Goal: Navigation & Orientation: Find specific page/section

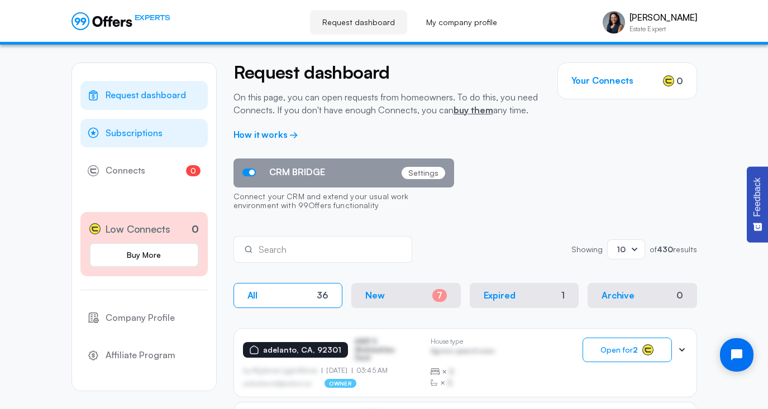
click at [144, 128] on span "Subscriptions" at bounding box center [134, 133] width 57 height 15
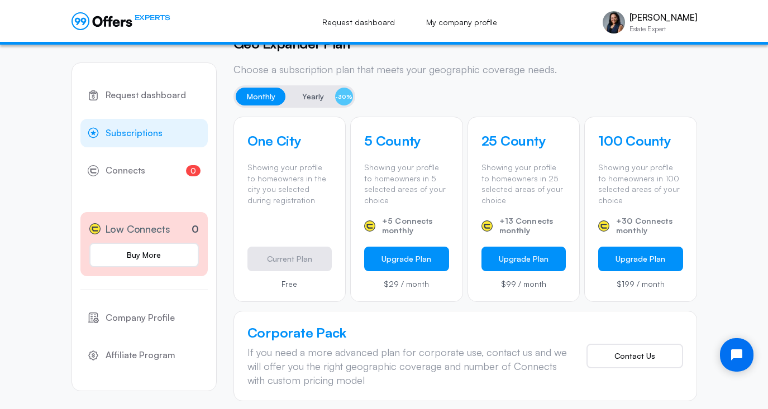
scroll to position [318, 0]
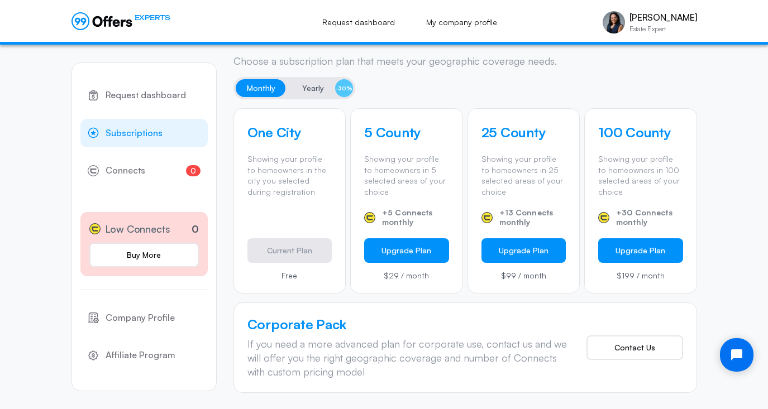
click at [133, 135] on span "Subscriptions" at bounding box center [134, 133] width 57 height 15
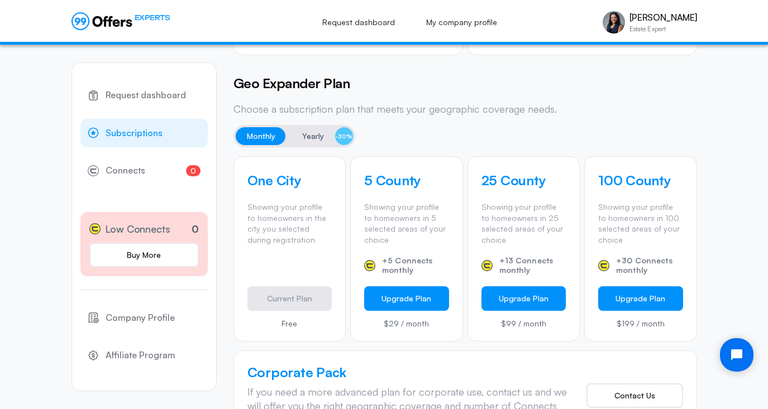
scroll to position [276, 0]
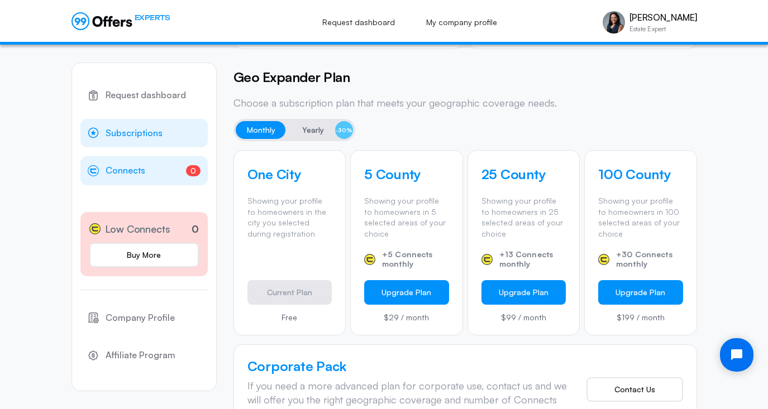
click at [126, 176] on span "Connects" at bounding box center [126, 171] width 40 height 15
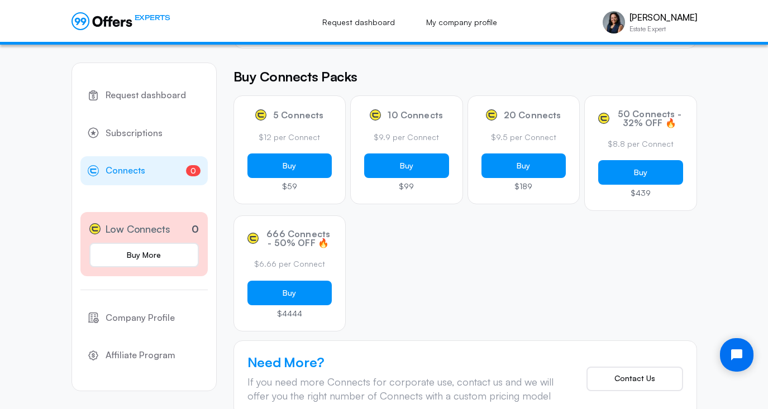
scroll to position [133, 0]
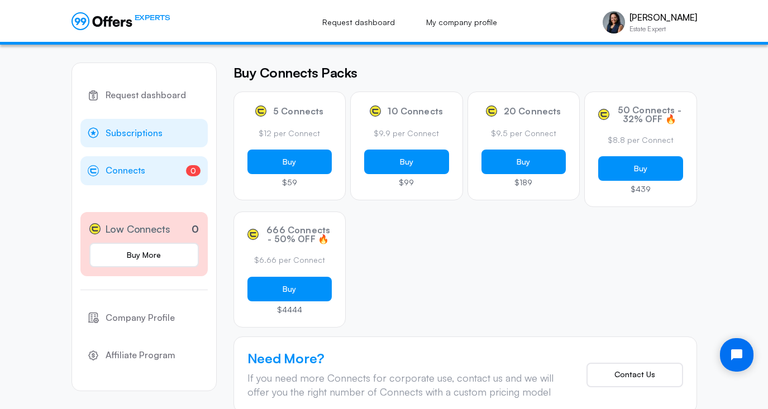
click at [132, 139] on span "Subscriptions" at bounding box center [134, 133] width 57 height 15
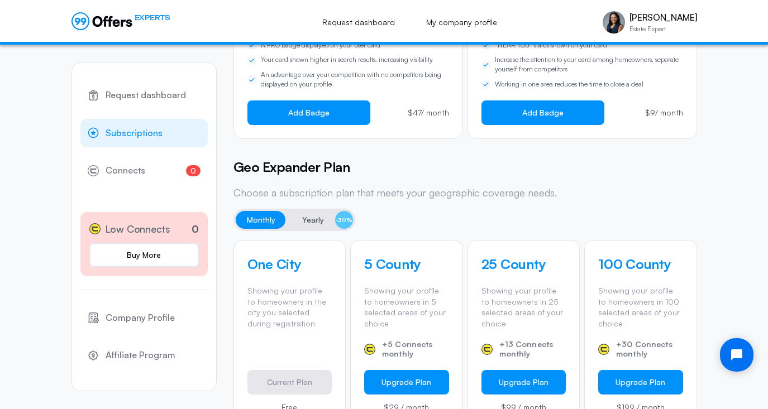
scroll to position [189, 0]
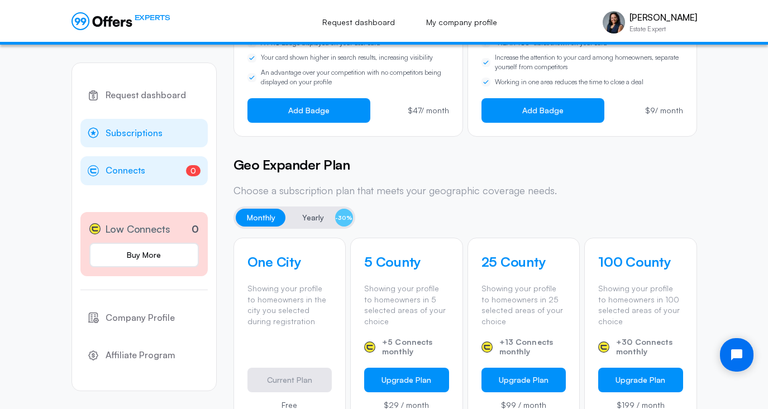
click at [141, 167] on span "Connects" at bounding box center [126, 171] width 40 height 15
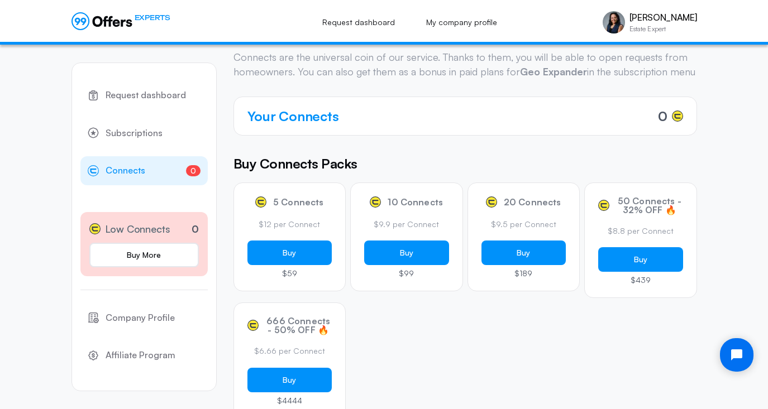
scroll to position [43, 0]
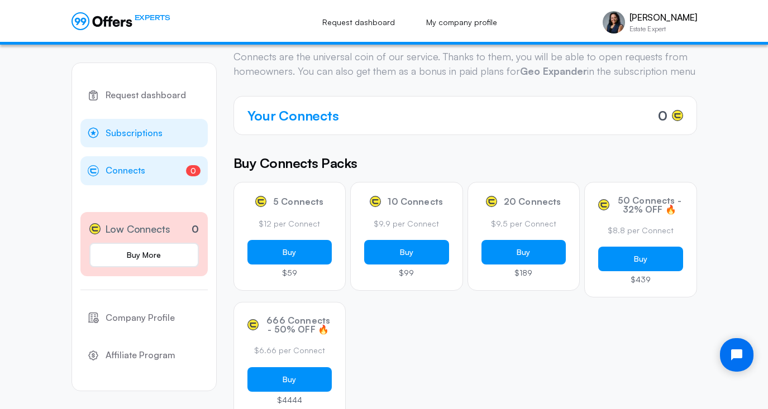
click at [124, 135] on span "Subscriptions" at bounding box center [134, 133] width 57 height 15
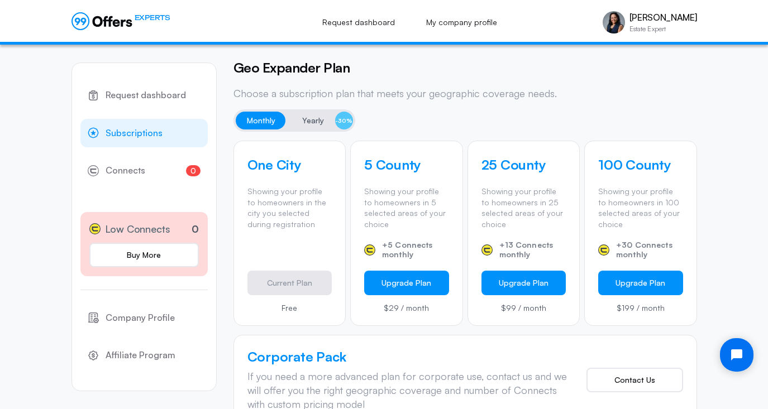
scroll to position [299, 0]
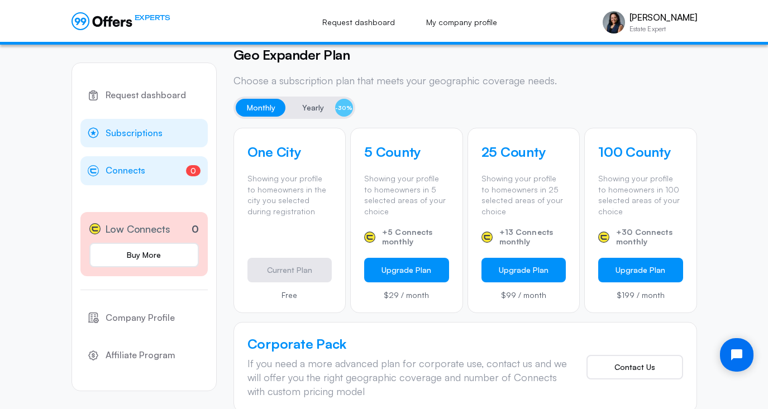
click at [130, 170] on span "Connects" at bounding box center [126, 171] width 40 height 15
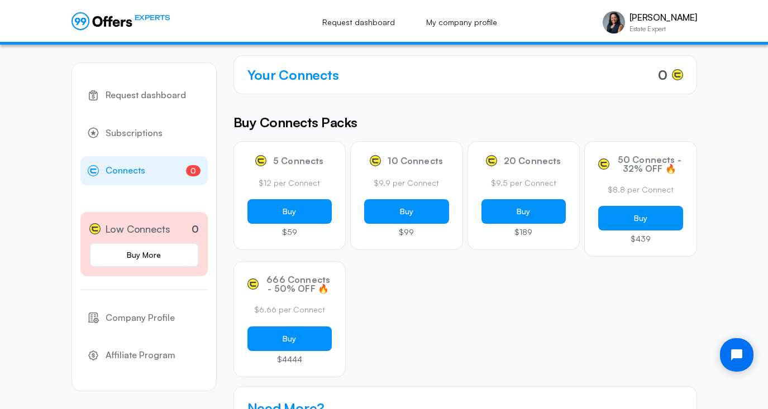
scroll to position [118, 0]
